Goal: Transaction & Acquisition: Purchase product/service

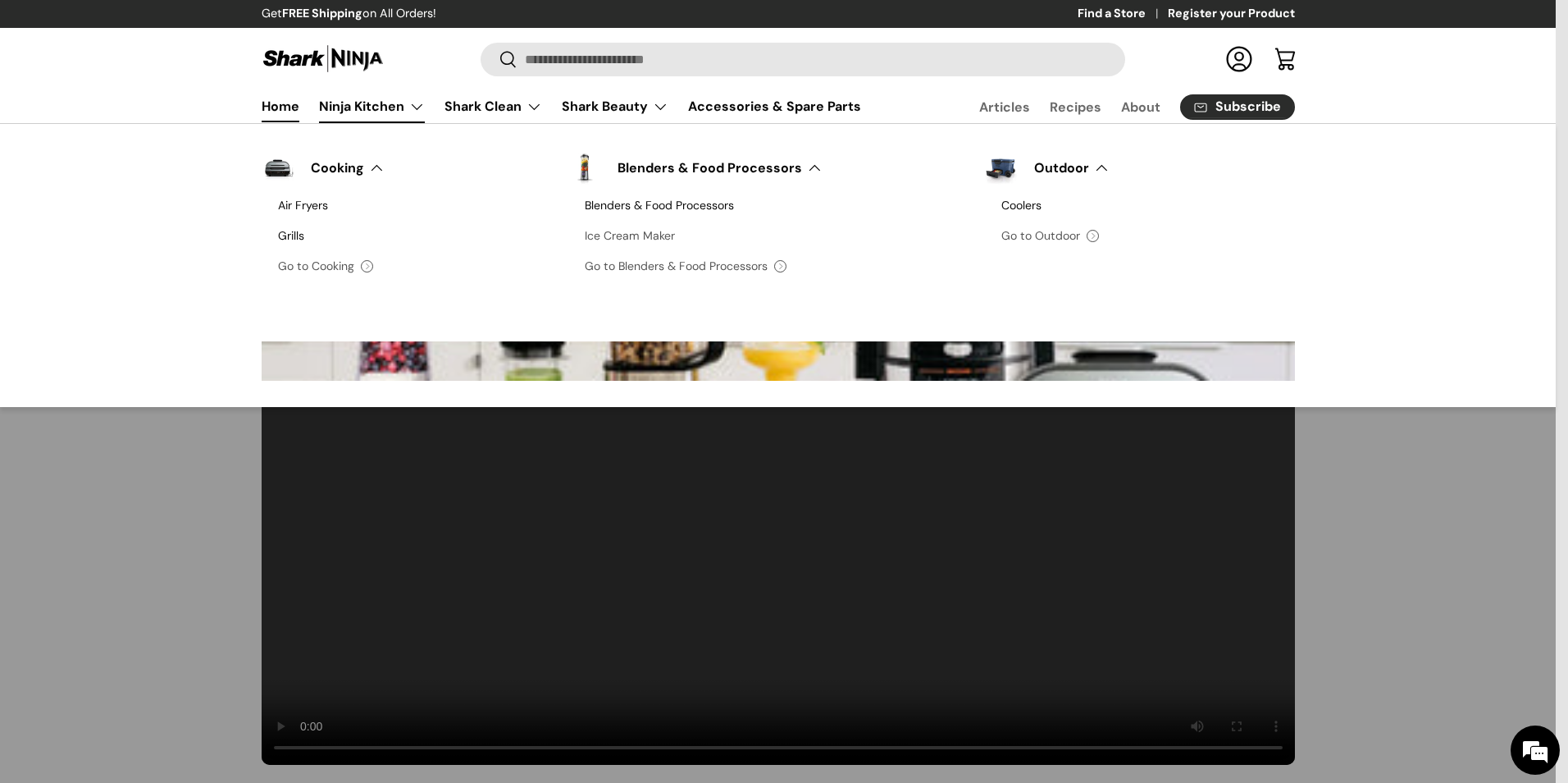
click at [605, 237] on link "Ice Cream Maker" at bounding box center [777, 236] width 384 height 31
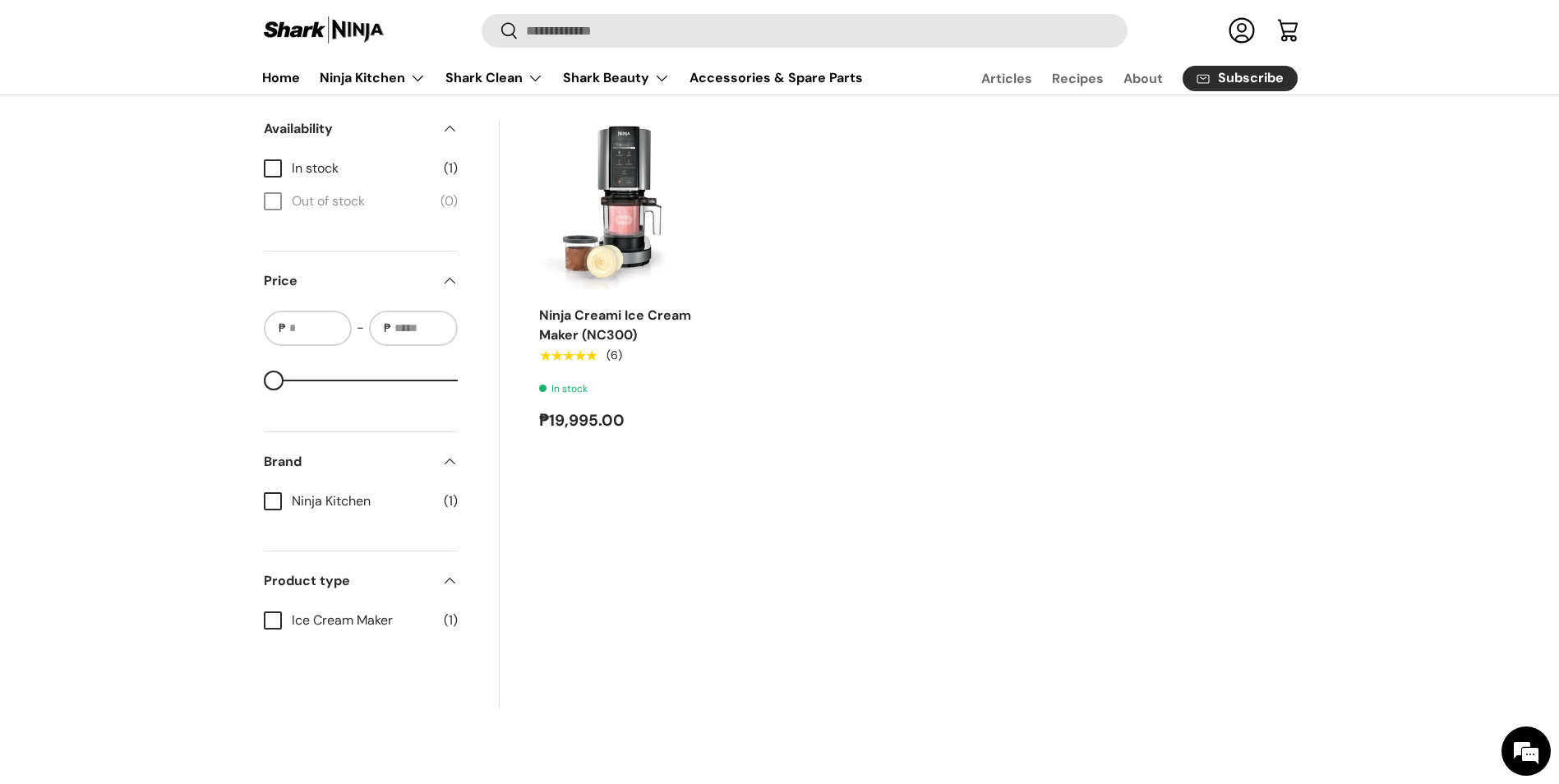
scroll to position [493, 0]
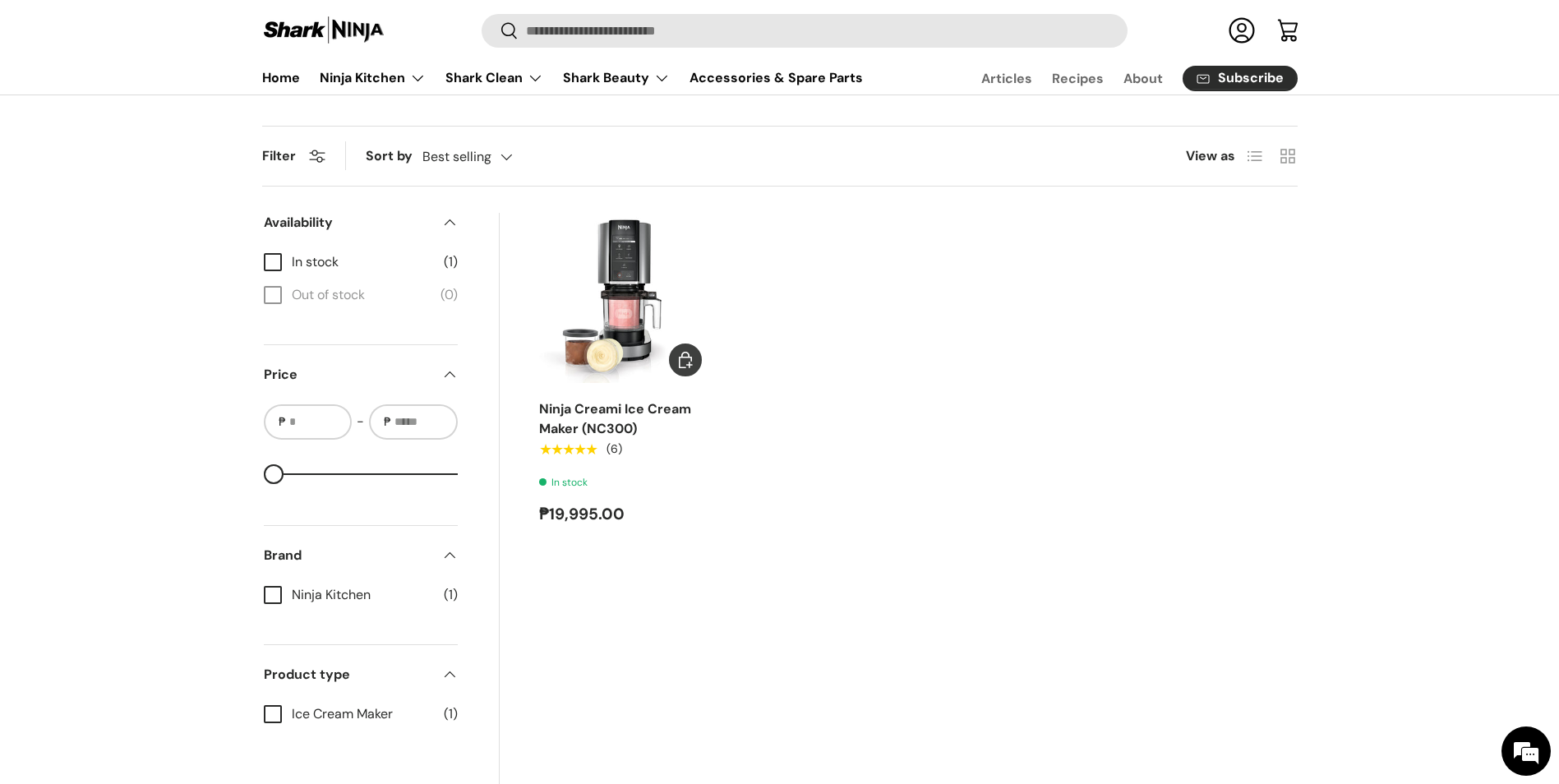
click at [0, 0] on img "Ninja Creami Ice Cream Maker (NC300)" at bounding box center [0, 0] width 0 height 0
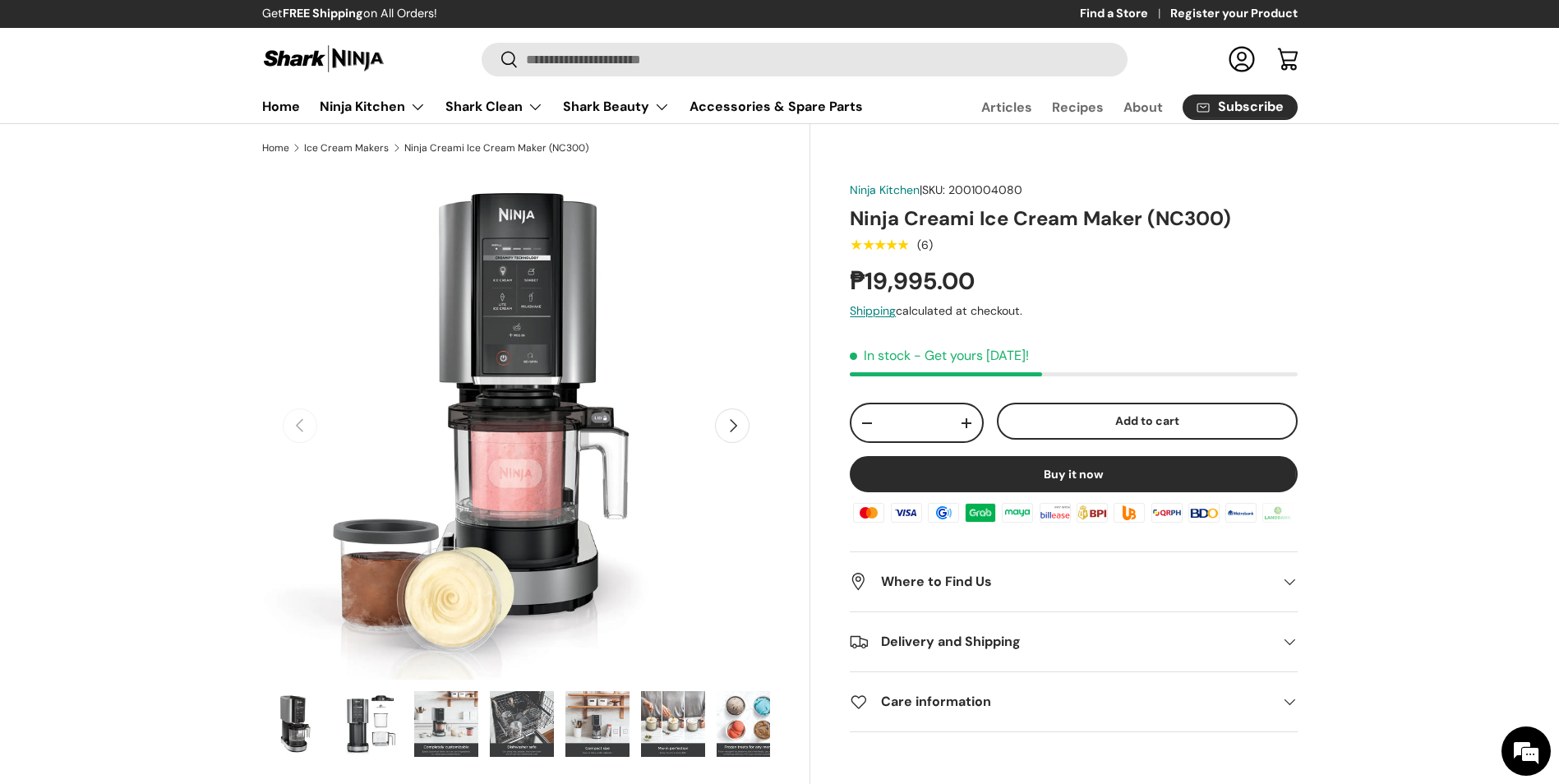
click at [749, 713] on img "Gallery Viewer" at bounding box center [748, 724] width 64 height 66
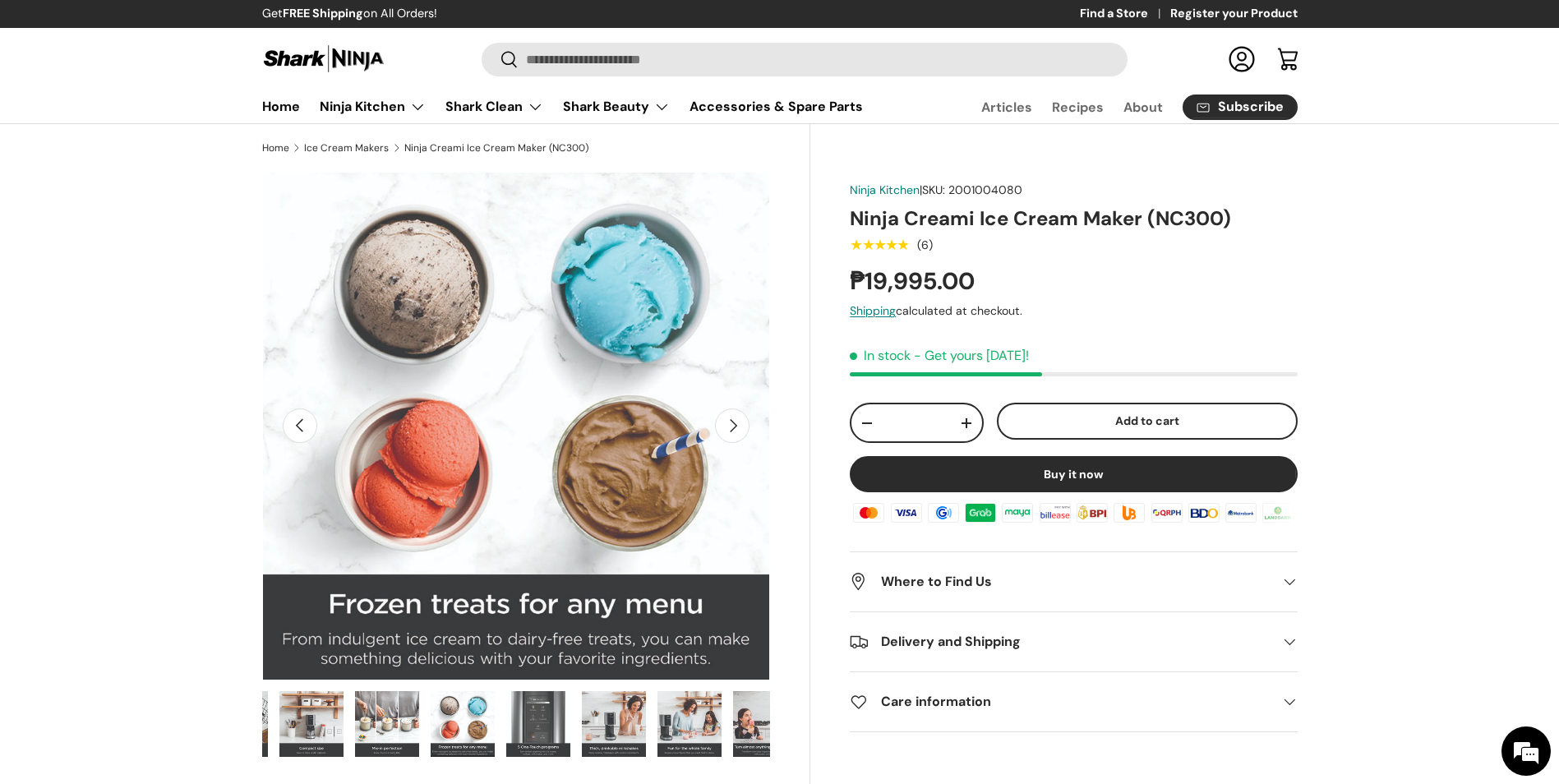
scroll to position [0, 465]
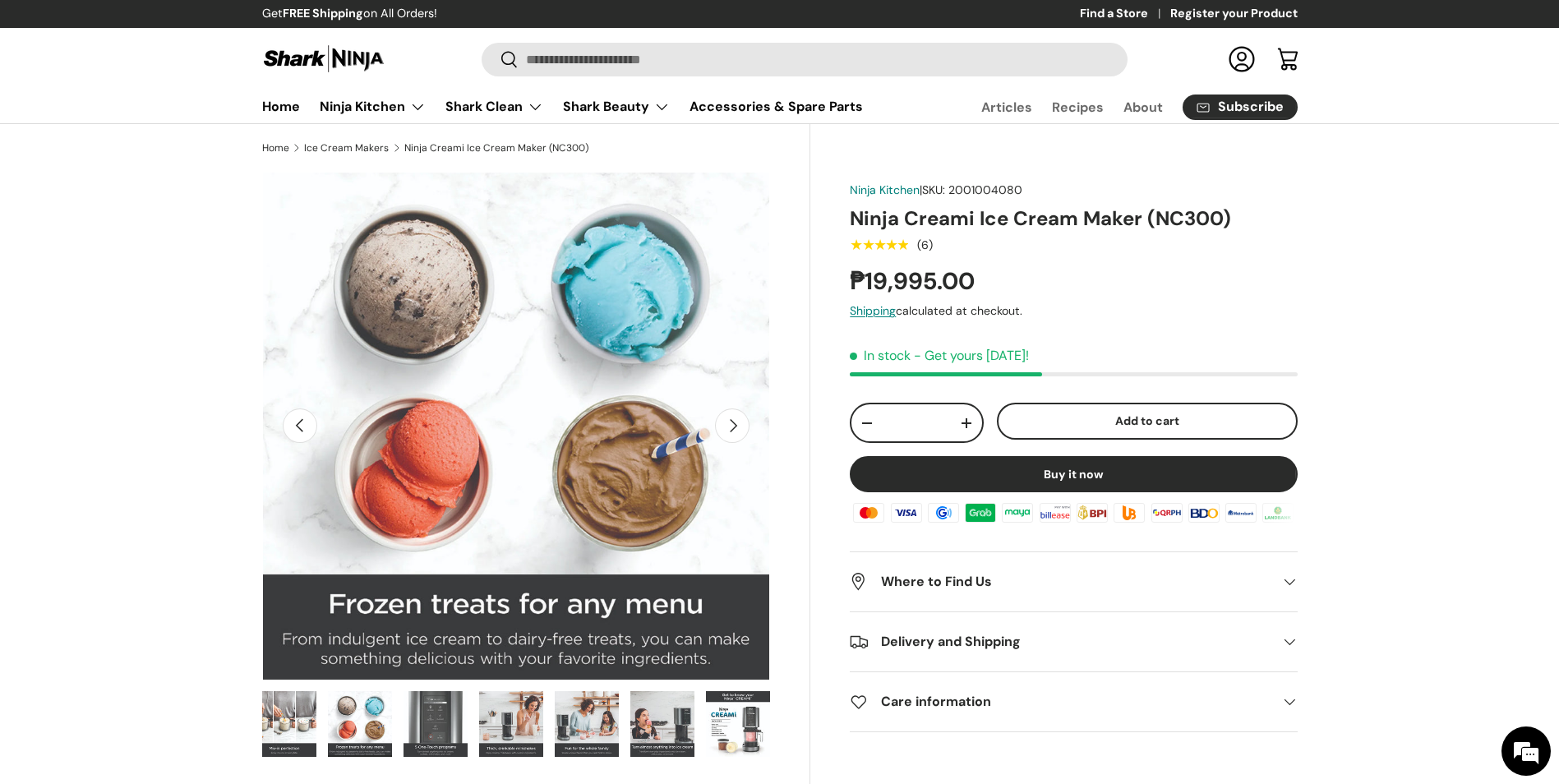
click at [397, 730] on ul "Load image 1 in gallery view Load image 2 in gallery view Load image 3 in galle…" at bounding box center [516, 726] width 508 height 72
click at [443, 727] on img "Gallery Viewer" at bounding box center [435, 724] width 64 height 66
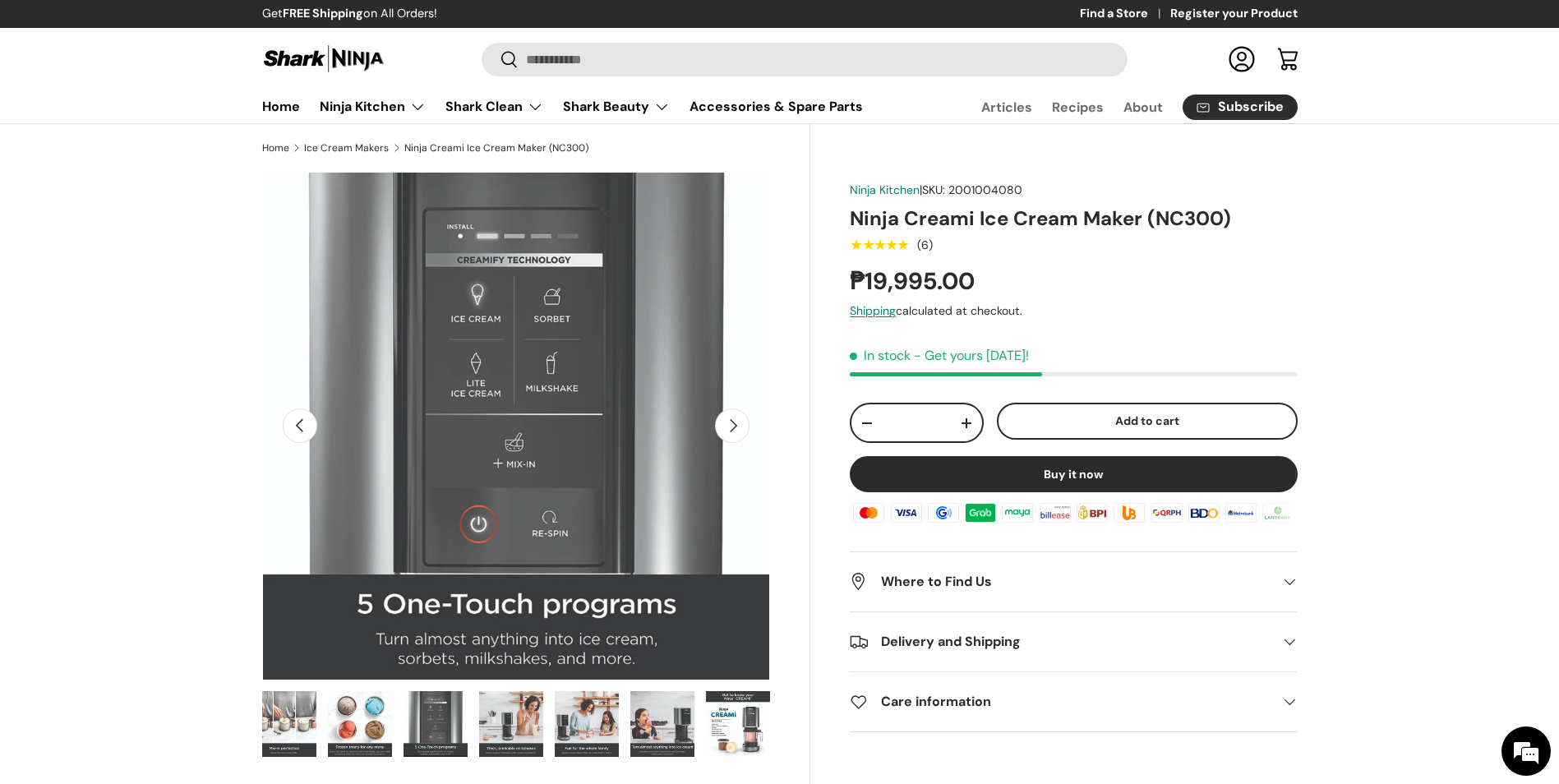
click at [506, 714] on img "Gallery Viewer" at bounding box center [511, 724] width 64 height 66
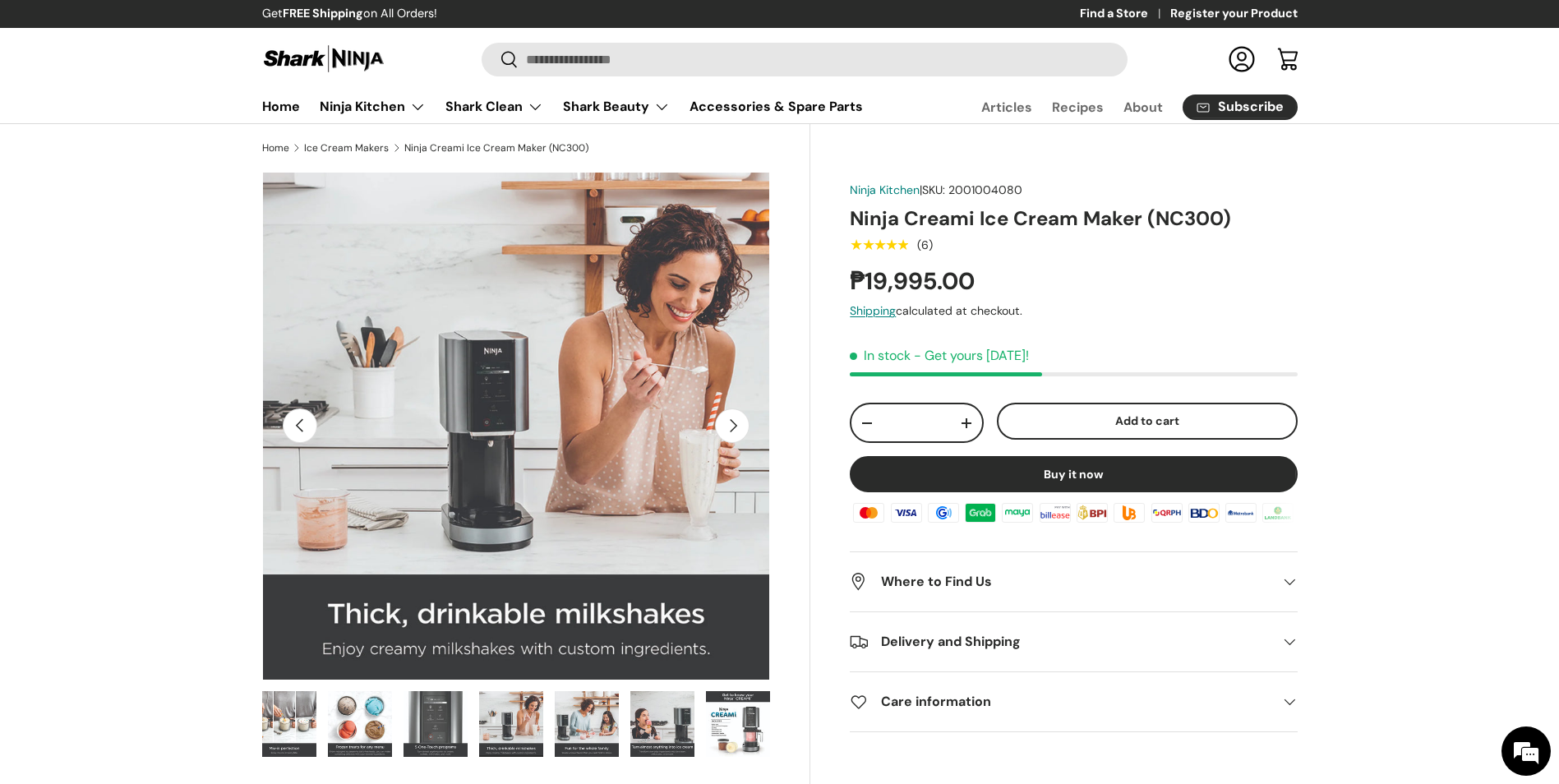
click at [584, 712] on img "Gallery Viewer" at bounding box center [586, 724] width 64 height 66
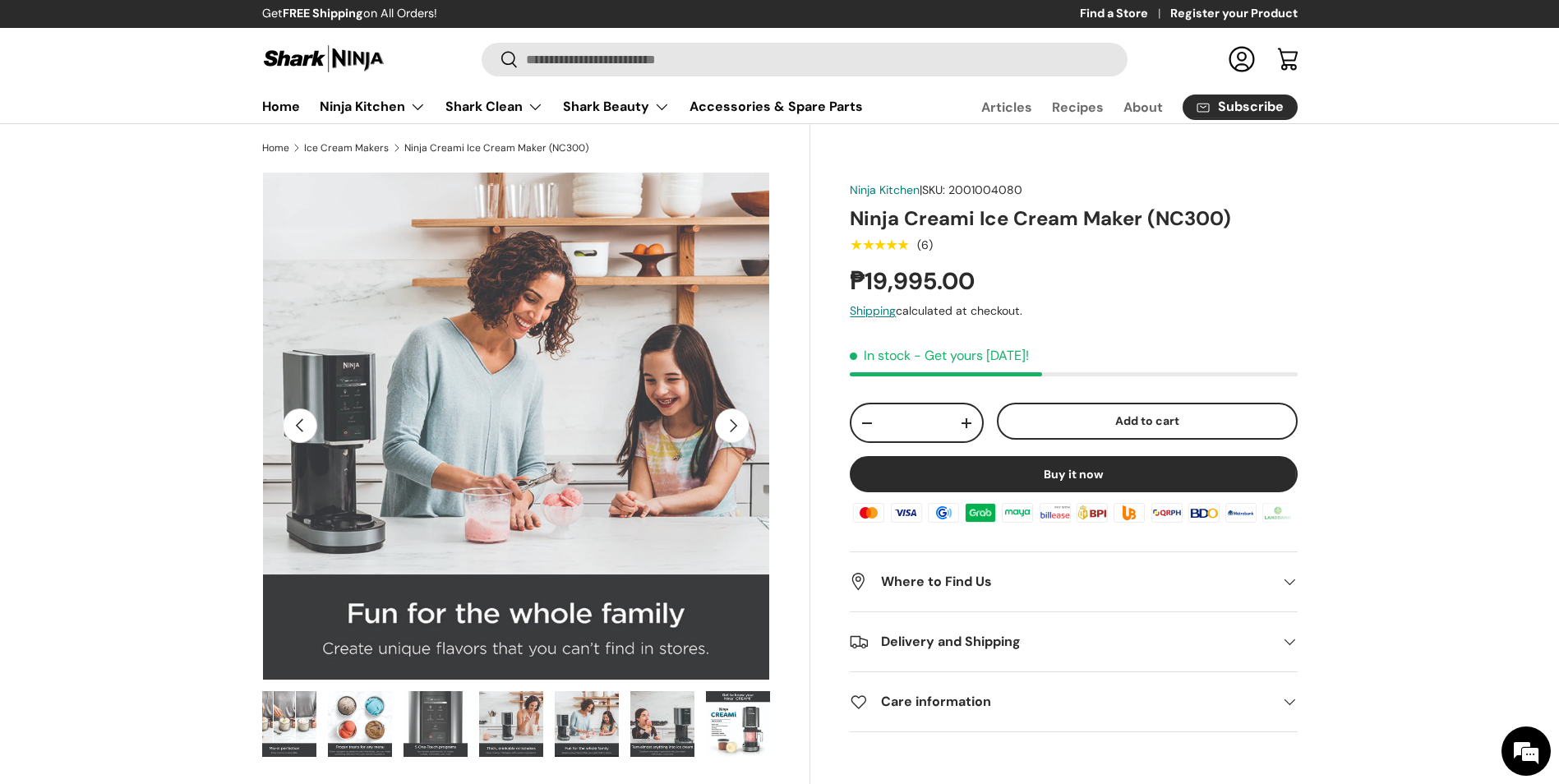
click at [690, 712] on img "Gallery Viewer" at bounding box center [662, 724] width 64 height 66
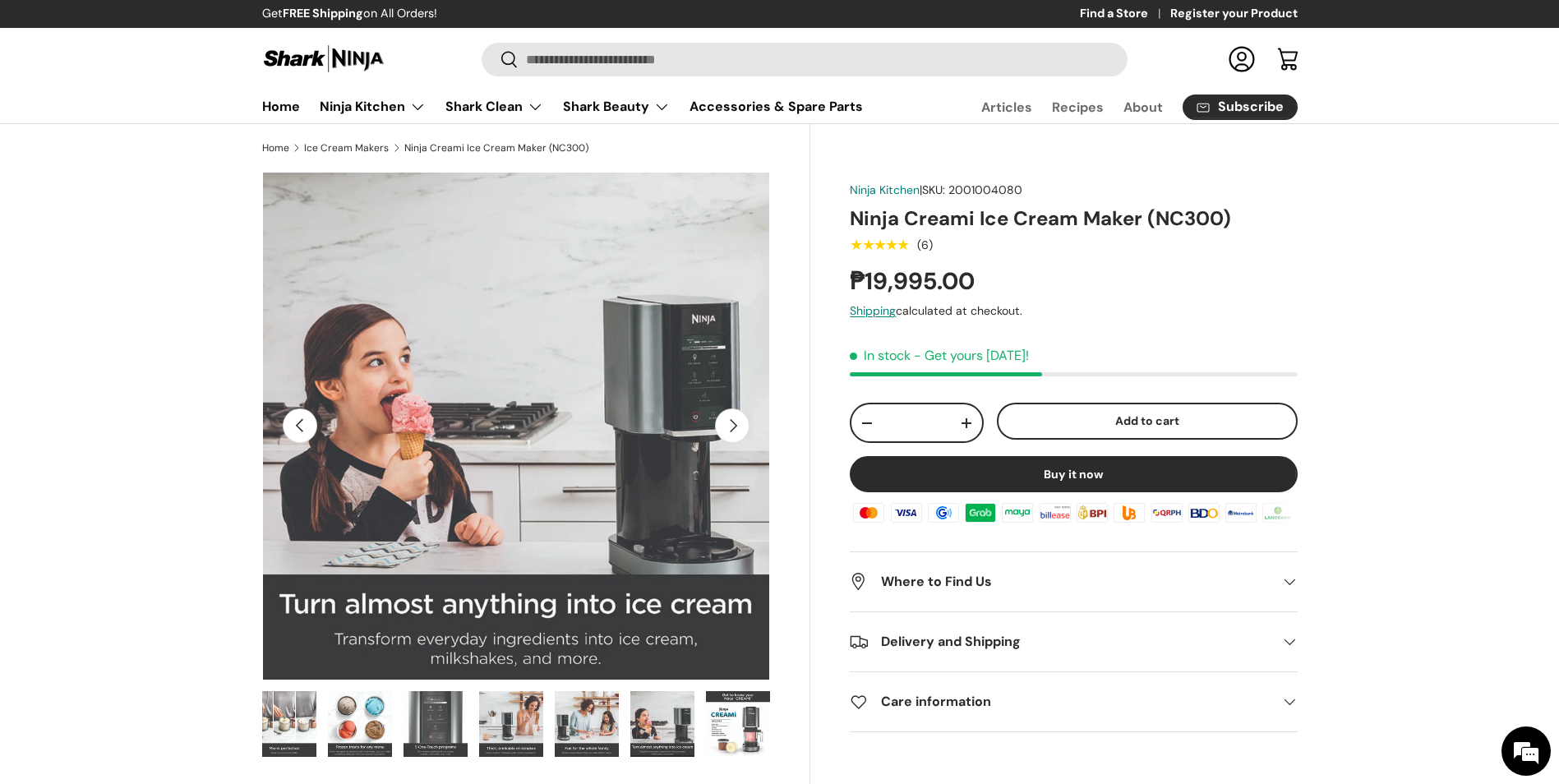
click at [724, 708] on img "Gallery Viewer" at bounding box center [738, 724] width 64 height 66
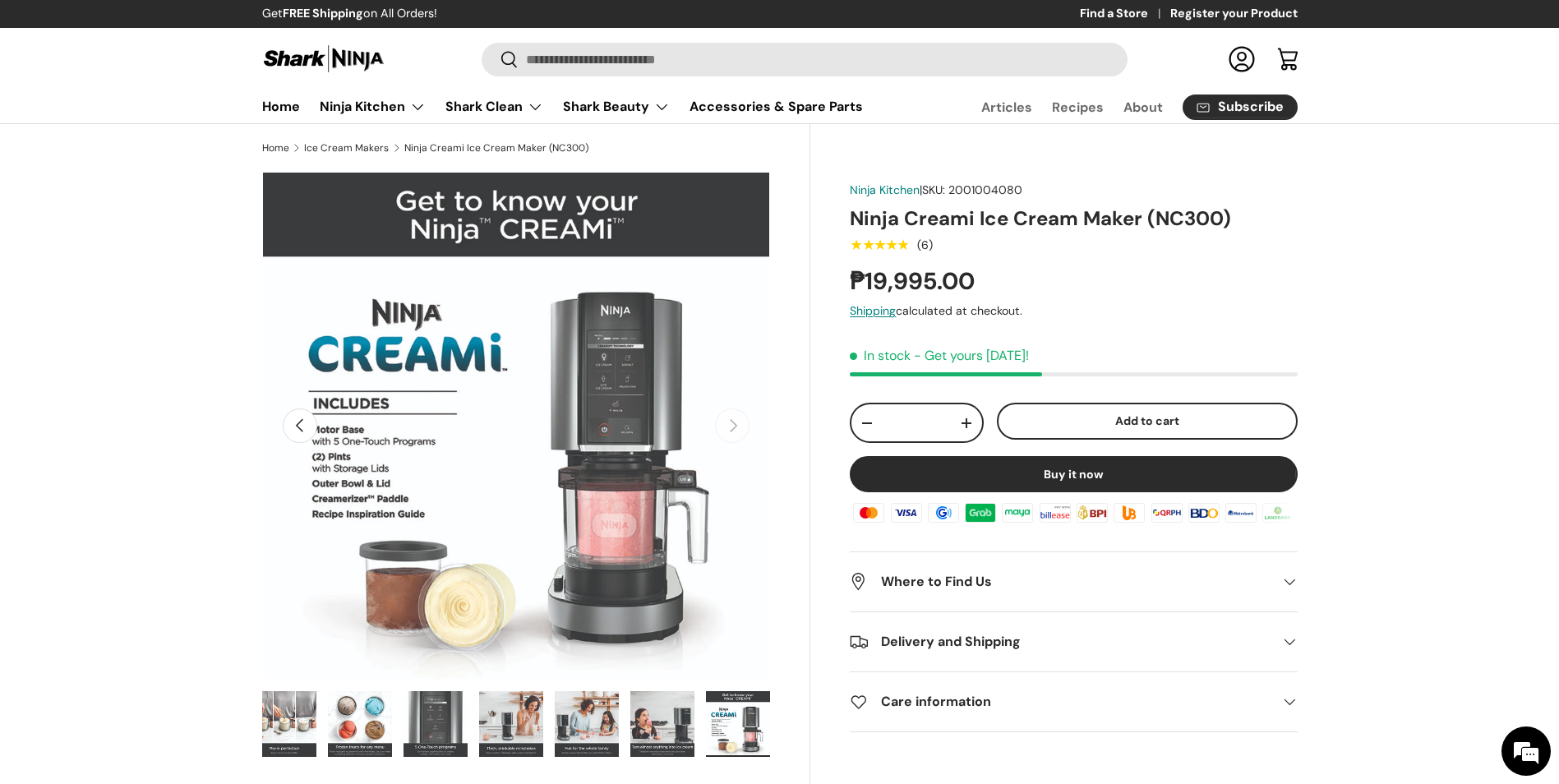
click at [391, 733] on img "Gallery Viewer" at bounding box center [360, 724] width 64 height 66
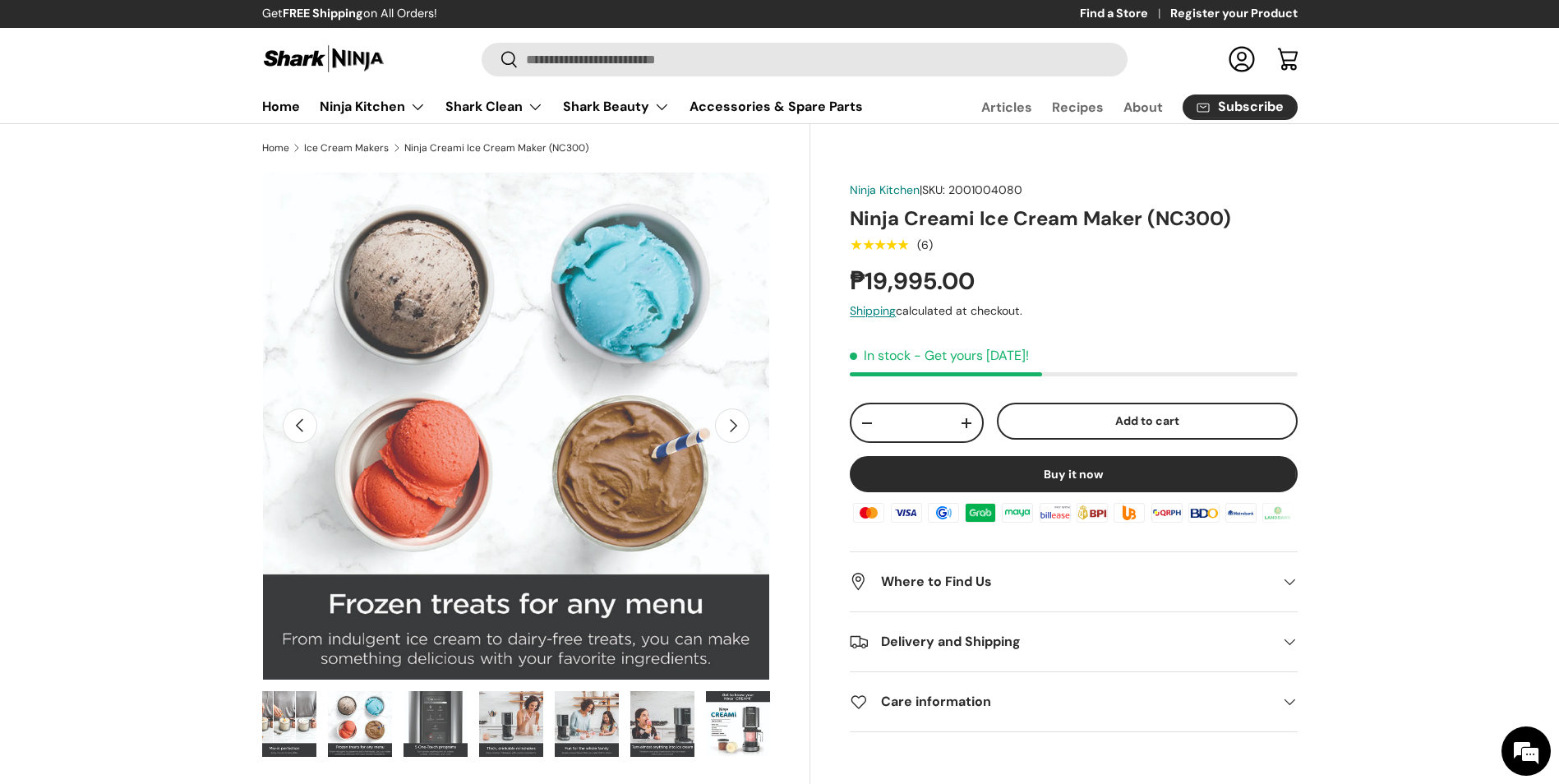
click at [291, 712] on img "Gallery Viewer" at bounding box center [283, 724] width 64 height 66
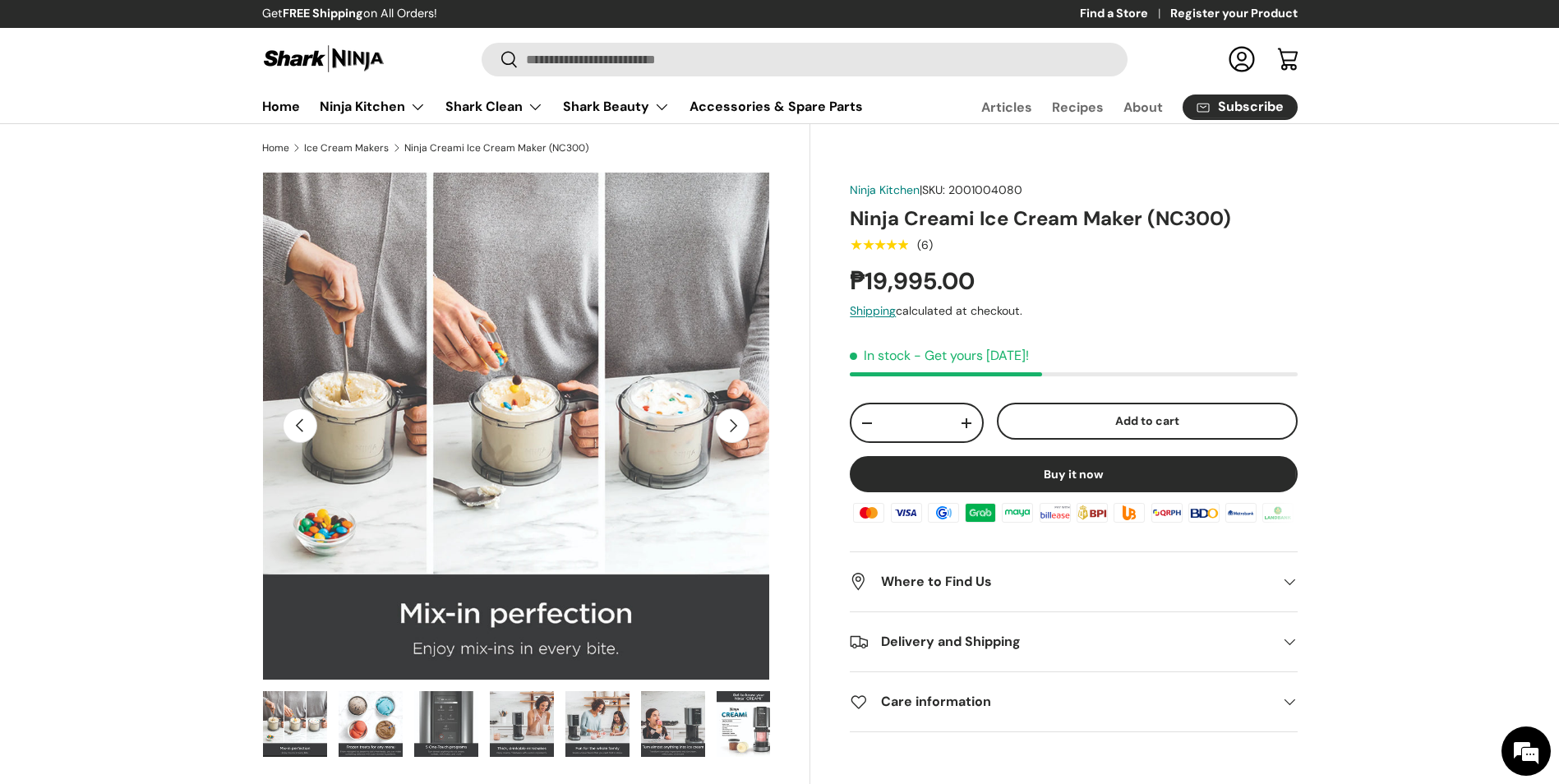
click at [278, 699] on img "Gallery Viewer" at bounding box center [295, 724] width 64 height 66
click at [688, 712] on img "Gallery Viewer" at bounding box center [673, 724] width 64 height 66
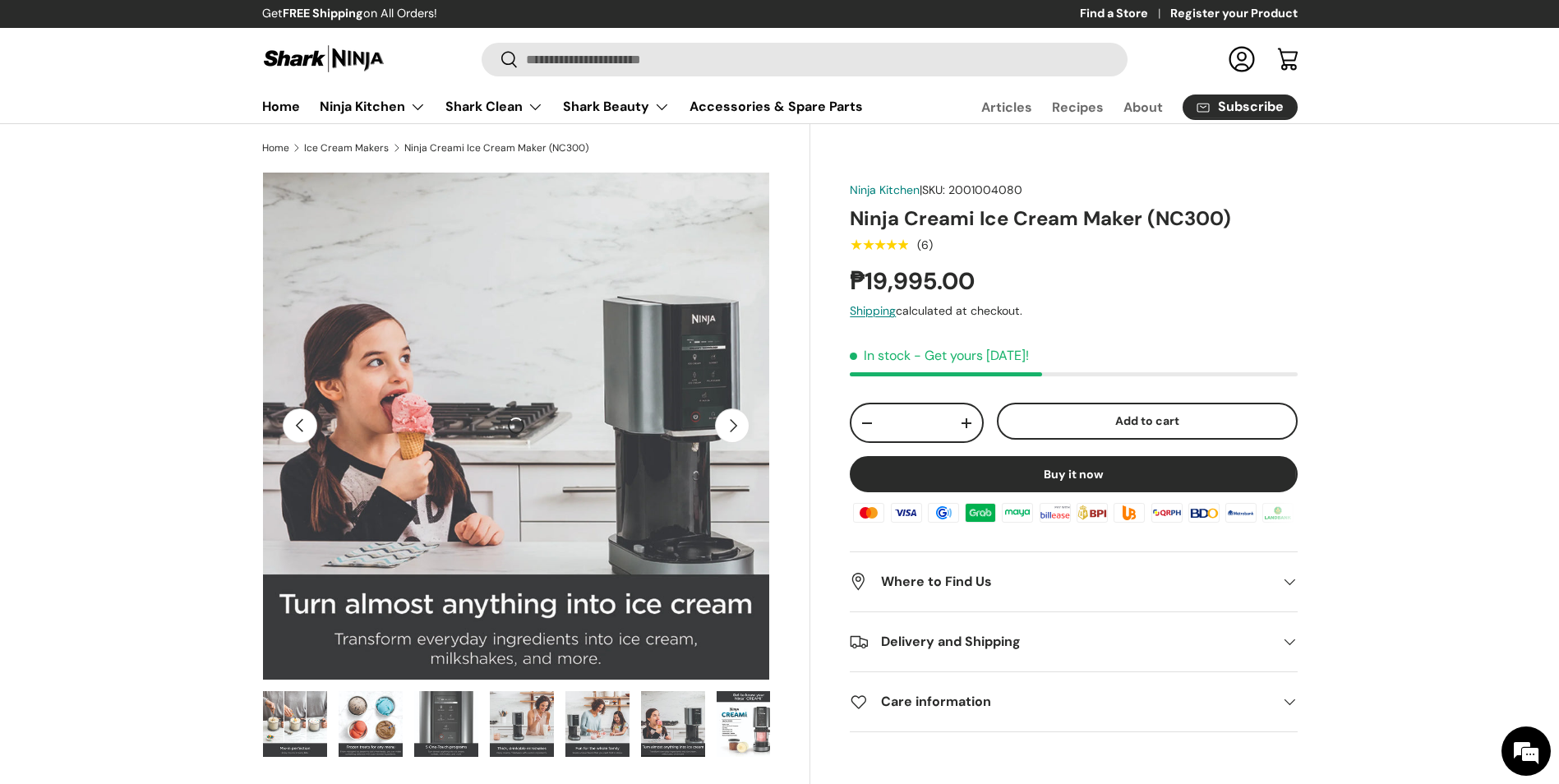
click at [475, 716] on img "Gallery Viewer" at bounding box center [446, 724] width 64 height 66
